Goal: Transaction & Acquisition: Book appointment/travel/reservation

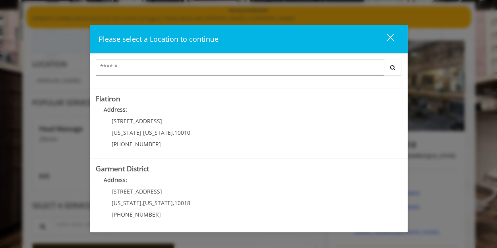
scroll to position [58, 0]
click at [224, 193] on District "Garment District Address: [STREET_ADDRESS][US_STATE][US_STATE] (212) 997-4247" at bounding box center [249, 194] width 306 height 58
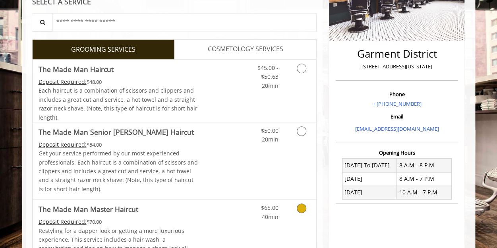
scroll to position [168, 0]
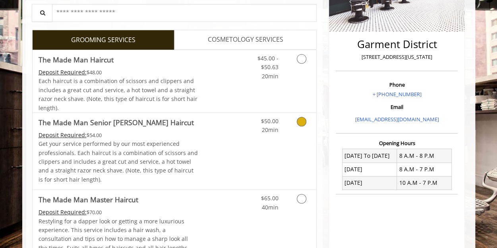
click at [303, 121] on icon "Grooming services" at bounding box center [302, 122] width 10 height 10
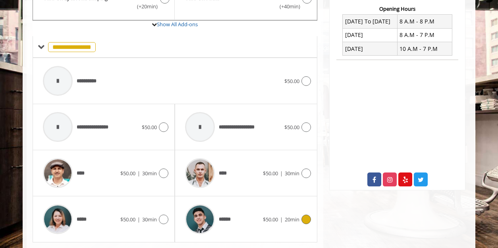
scroll to position [322, 0]
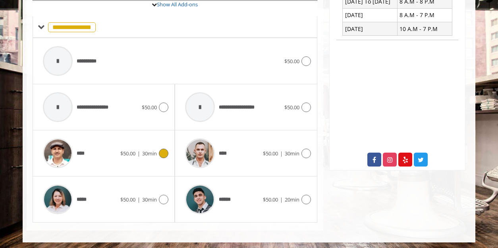
click at [166, 155] on icon at bounding box center [164, 154] width 10 height 10
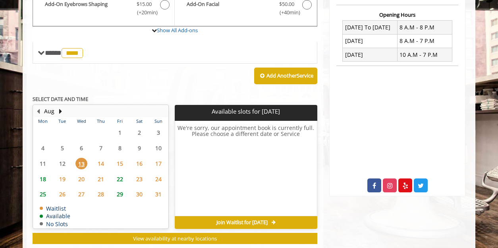
scroll to position [296, 0]
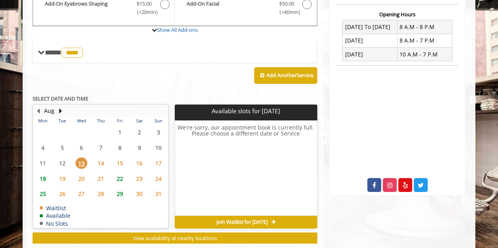
click at [84, 174] on span "20" at bounding box center [81, 179] width 12 height 12
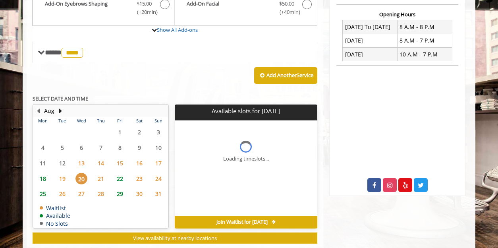
scroll to position [314, 0]
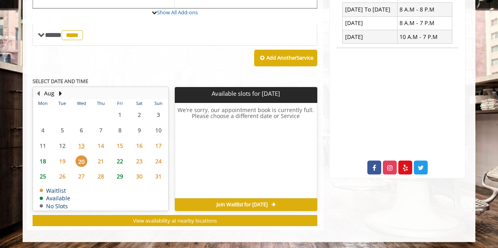
click at [81, 143] on span "13" at bounding box center [81, 146] width 12 height 12
